Goal: Task Accomplishment & Management: Manage account settings

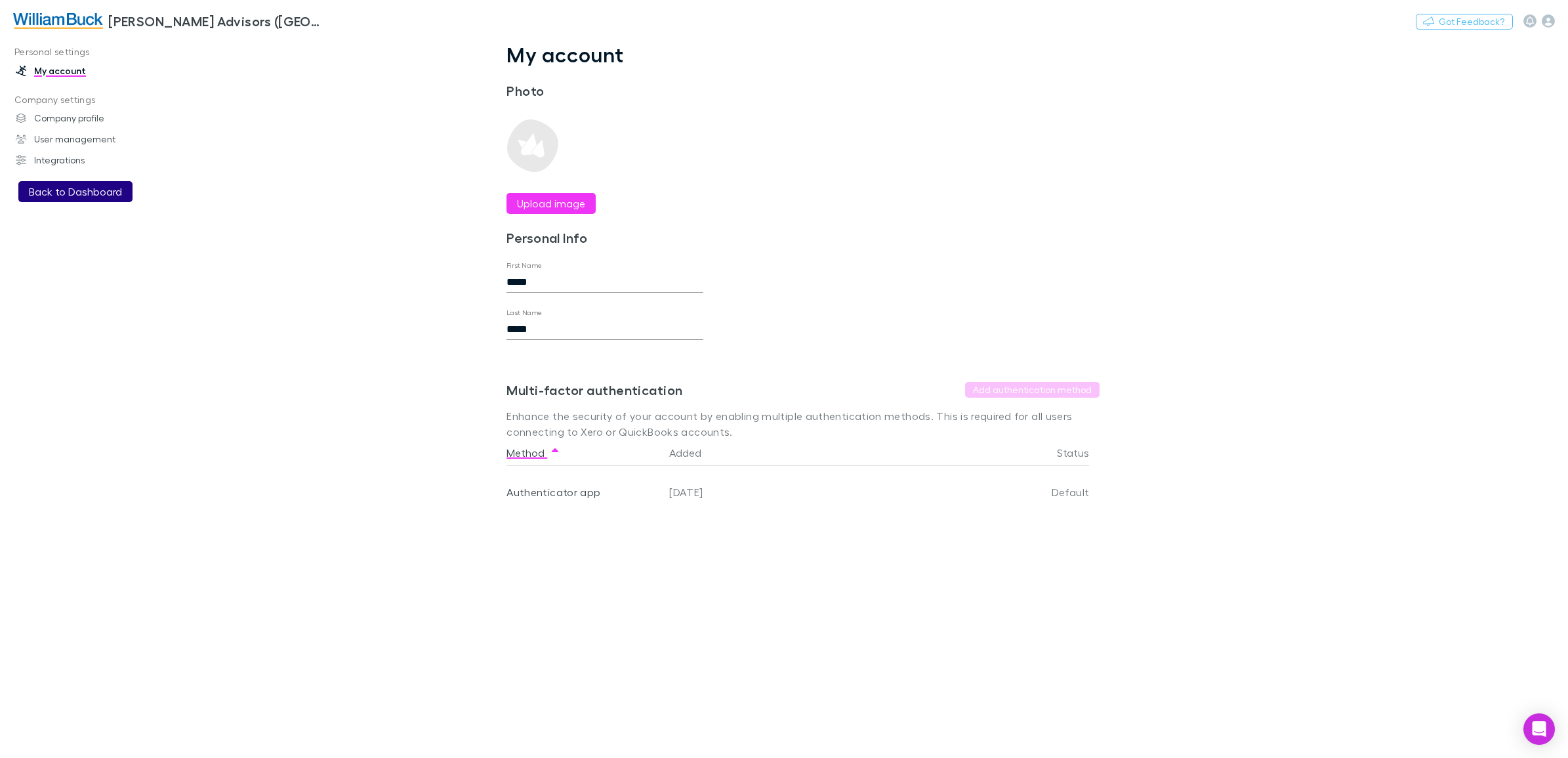
click at [56, 188] on button "Back to Dashboard" at bounding box center [76, 192] width 114 height 21
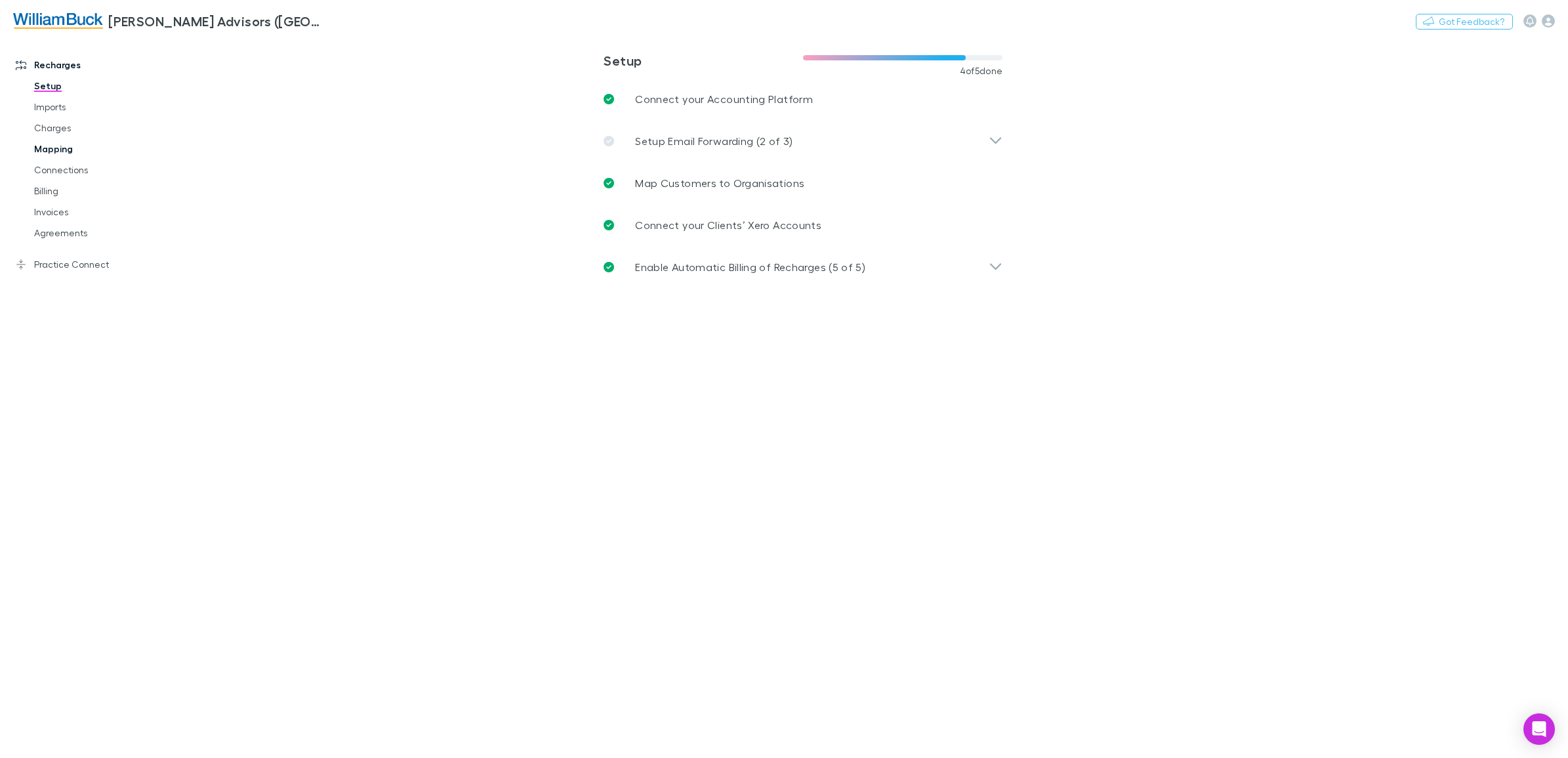
click at [69, 154] on link "Mapping" at bounding box center [103, 149] width 164 height 21
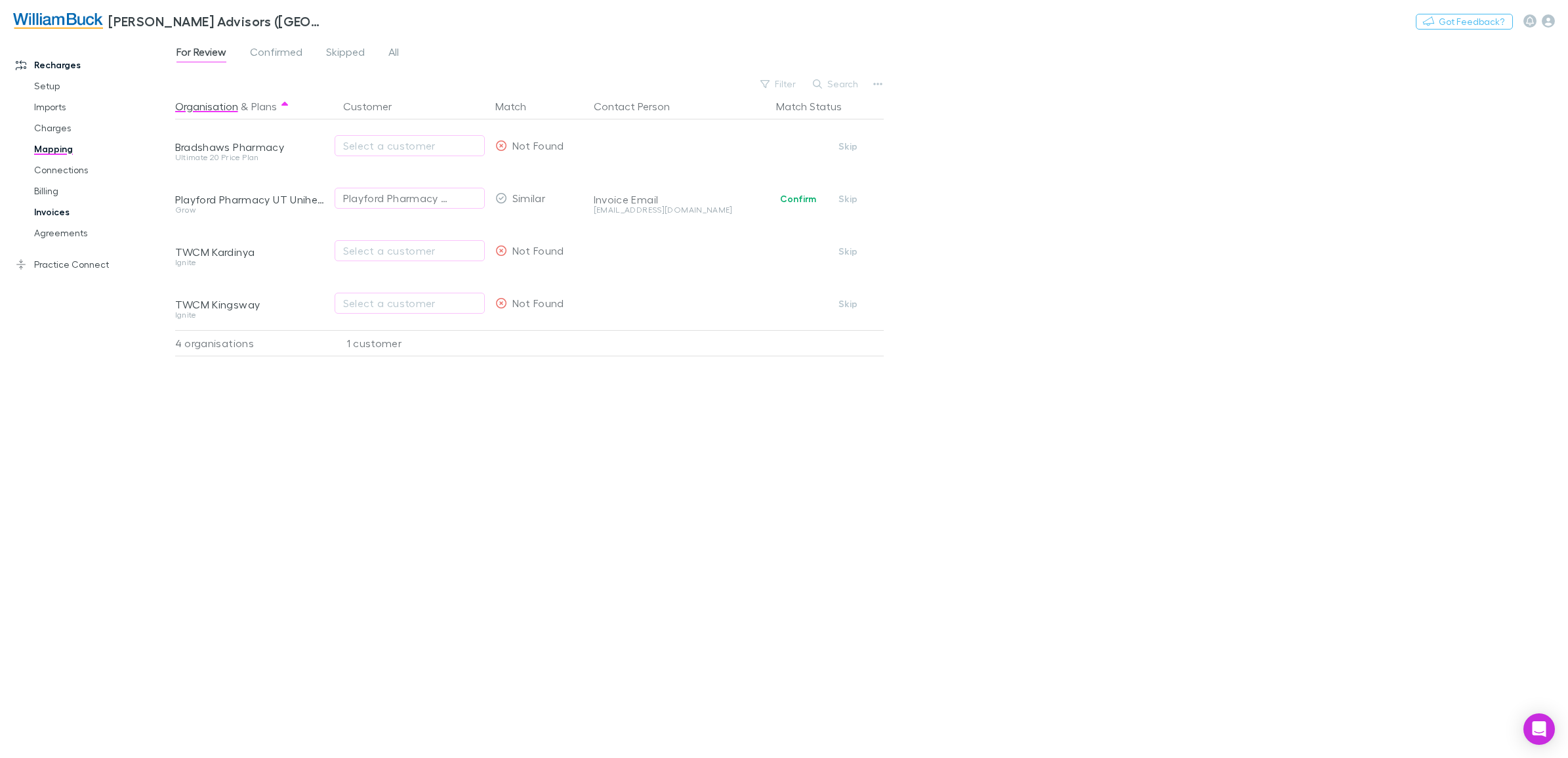
click at [48, 214] on link "Invoices" at bounding box center [103, 212] width 164 height 21
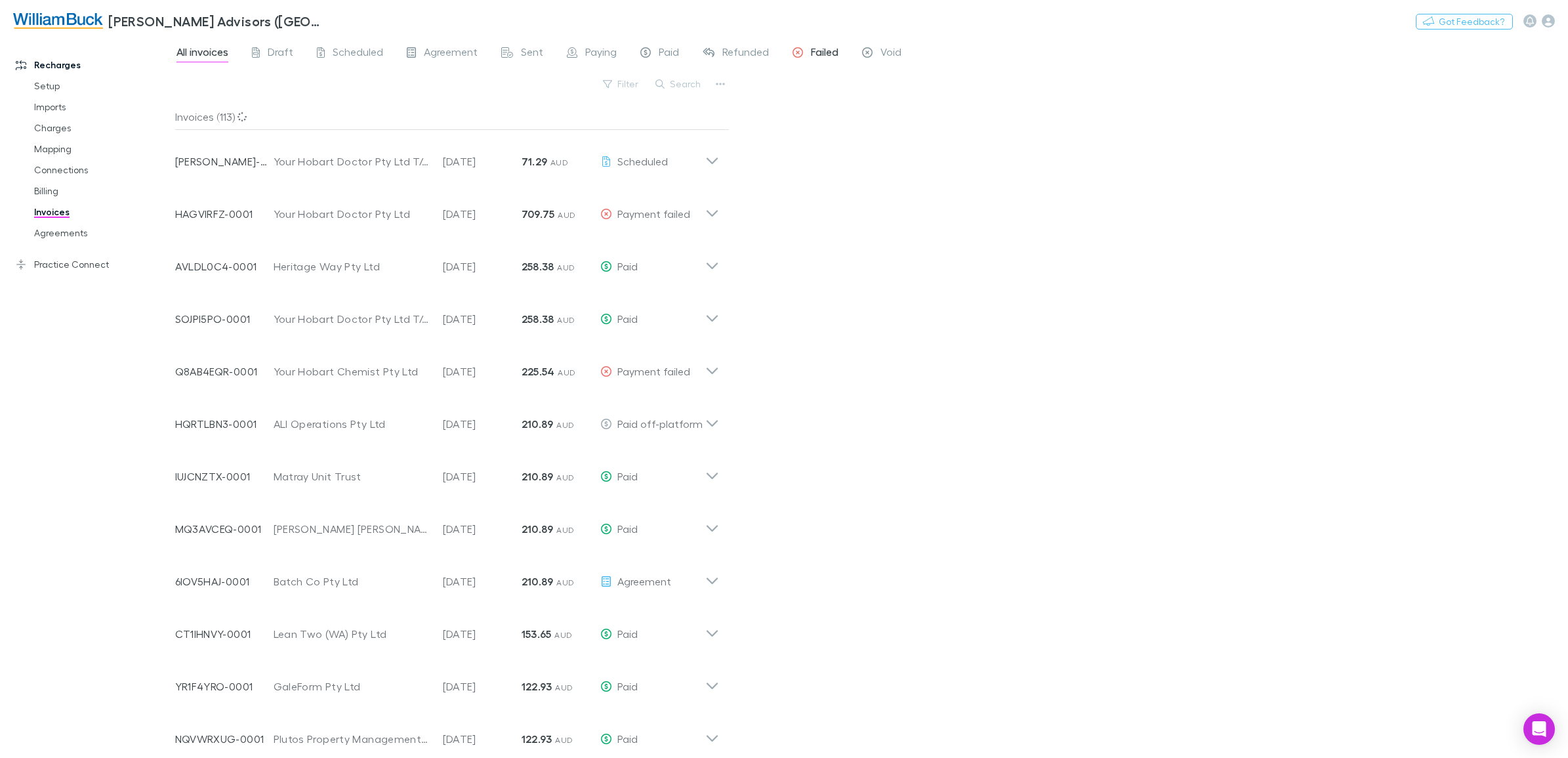
click at [808, 50] on div "Failed" at bounding box center [815, 54] width 46 height 17
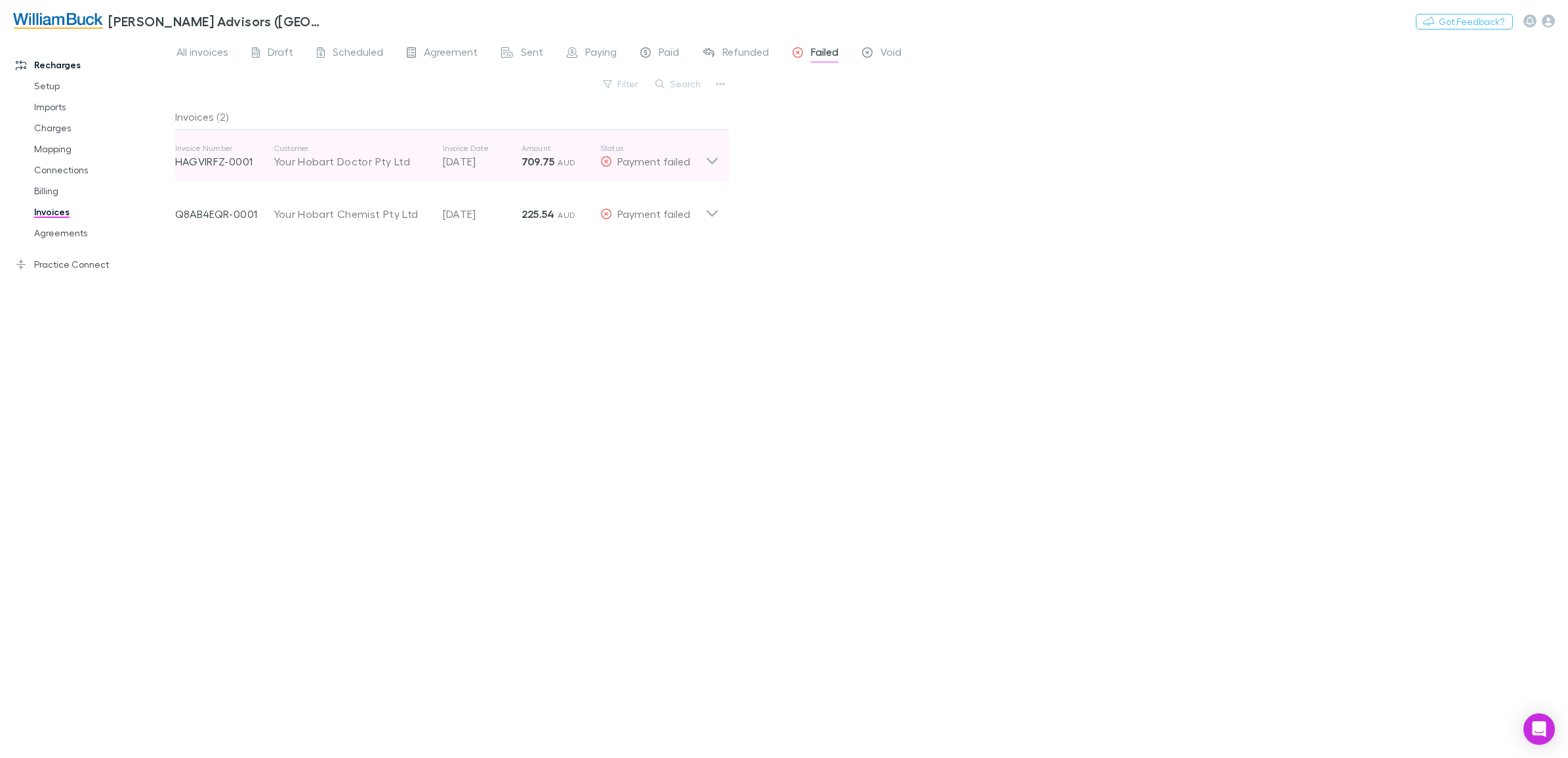
click at [711, 162] on icon at bounding box center [711, 161] width 11 height 6
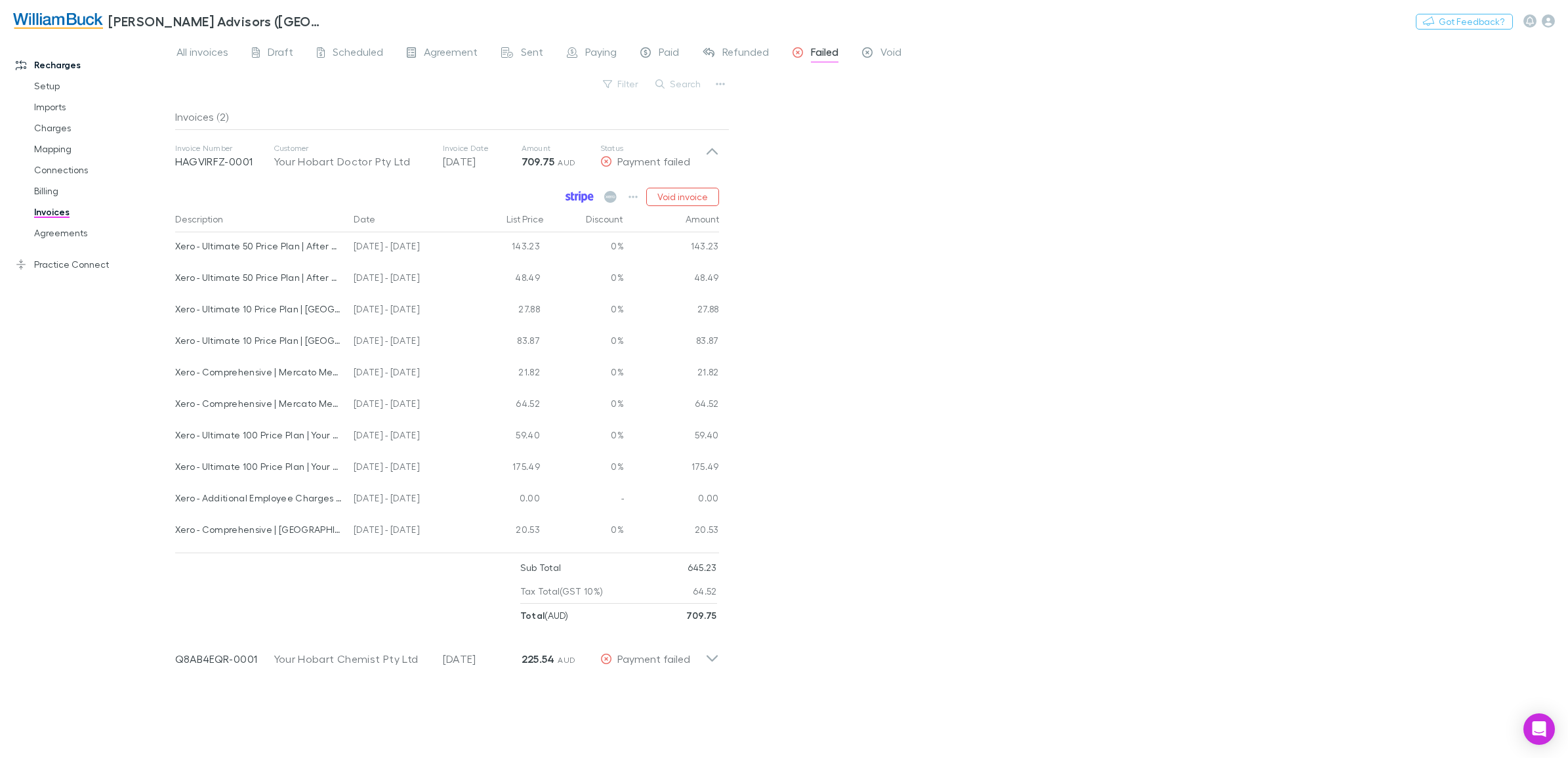
click at [572, 197] on icon at bounding box center [572, 197] width 3 height 9
